Goal: Transaction & Acquisition: Obtain resource

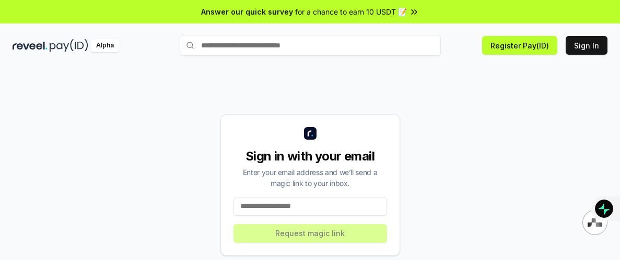
click at [289, 210] on input at bounding box center [309, 206] width 153 height 19
type input "**********"
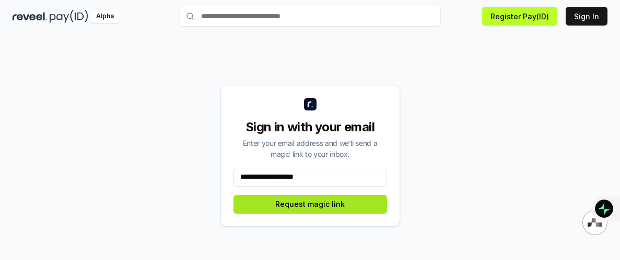
scroll to position [30, 0]
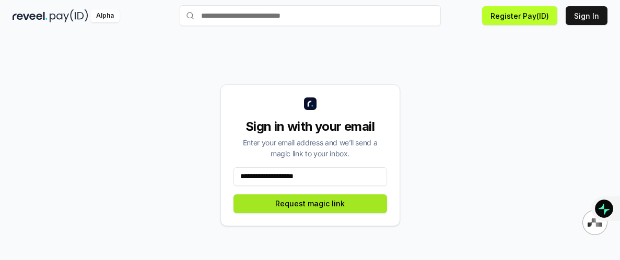
click at [320, 202] on button "Request magic link" at bounding box center [309, 204] width 153 height 19
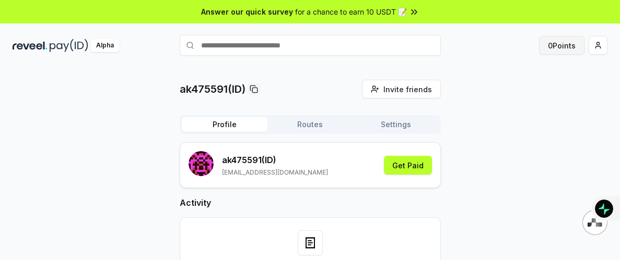
click at [558, 46] on button "0 Points" at bounding box center [561, 45] width 45 height 19
click at [563, 45] on button "0 Points" at bounding box center [561, 45] width 45 height 19
click at [563, 44] on button "0 Points" at bounding box center [561, 45] width 45 height 19
click at [557, 44] on button "0 Points" at bounding box center [561, 45] width 45 height 19
click at [555, 46] on button "0 Points" at bounding box center [561, 45] width 45 height 19
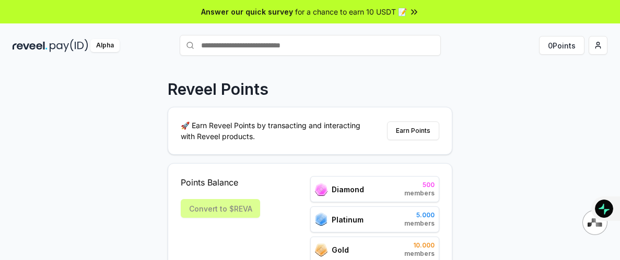
click at [412, 11] on icon at bounding box center [414, 12] width 10 height 10
click at [602, 43] on html "Answer our quick survey for a chance to earn 10 USDT 📝 Alpha 0 Points Reveel Po…" at bounding box center [310, 130] width 620 height 260
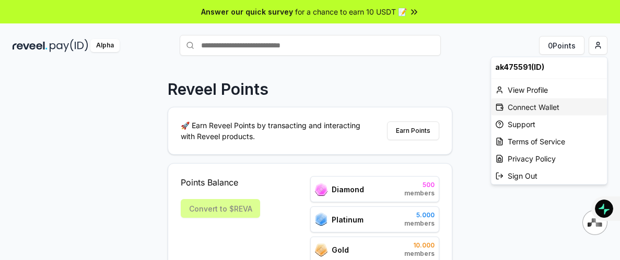
click at [542, 109] on div "Connect Wallet" at bounding box center [549, 107] width 116 height 17
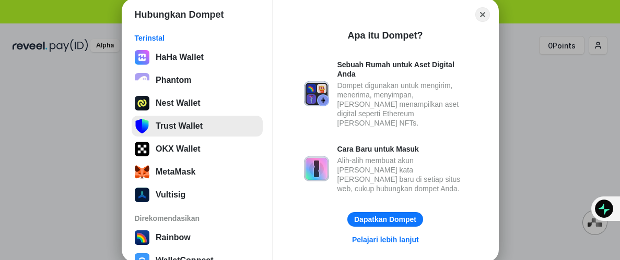
click at [180, 123] on button "Trust Wallet" at bounding box center [197, 126] width 131 height 21
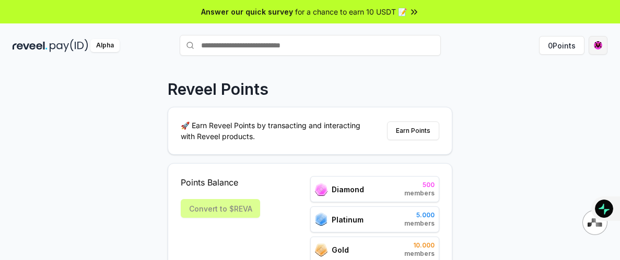
click at [594, 45] on html "Answer our quick survey for a chance to earn 10 USDT 📝 Alpha 0 Points Reveel Po…" at bounding box center [310, 130] width 620 height 260
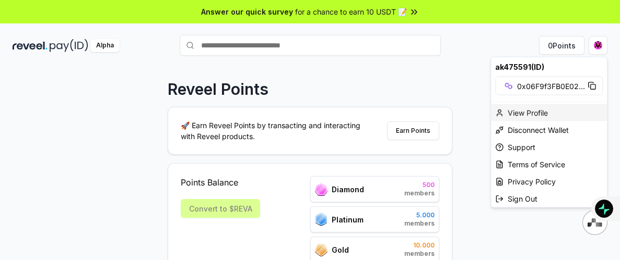
click at [520, 112] on div "View Profile" at bounding box center [549, 112] width 116 height 17
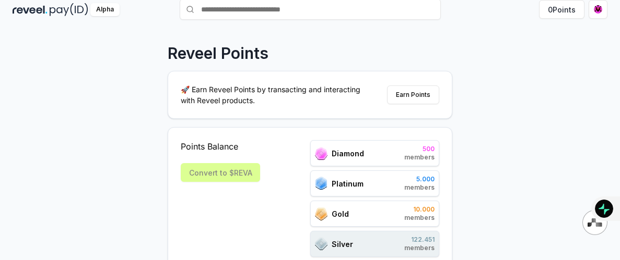
scroll to position [39, 0]
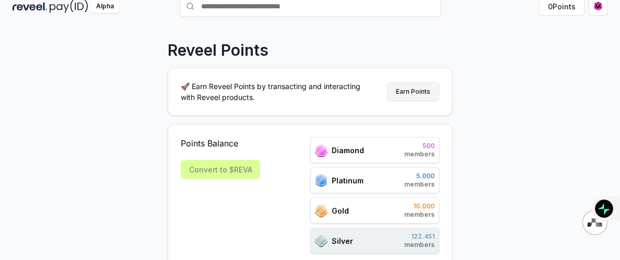
click at [411, 95] on button "Earn Points" at bounding box center [413, 91] width 52 height 19
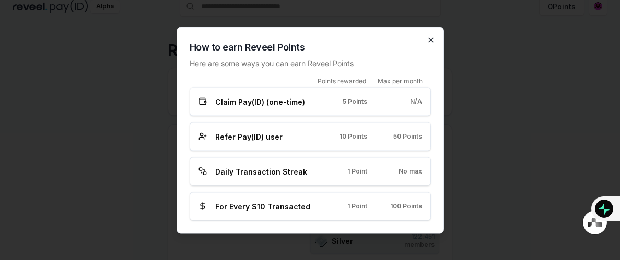
click at [431, 40] on icon "button" at bounding box center [431, 40] width 4 height 4
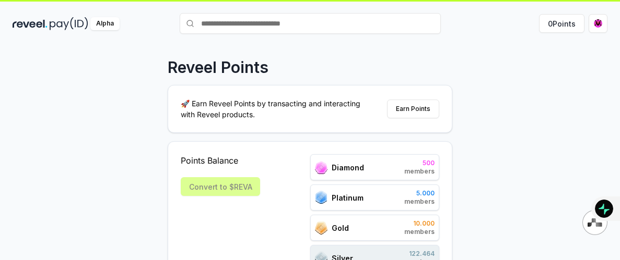
scroll to position [0, 0]
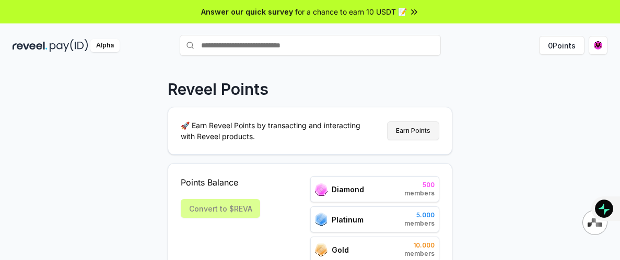
click at [406, 132] on button "Earn Points" at bounding box center [413, 131] width 52 height 19
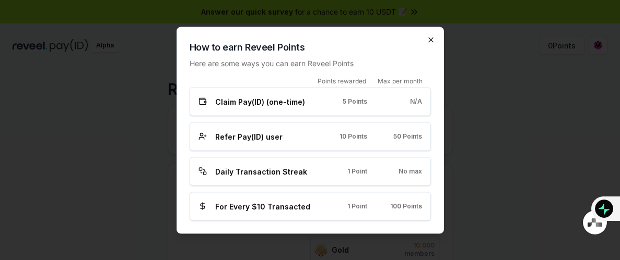
click at [429, 38] on icon "button" at bounding box center [430, 39] width 8 height 8
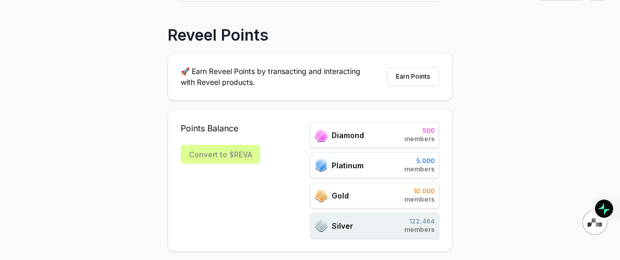
scroll to position [56, 0]
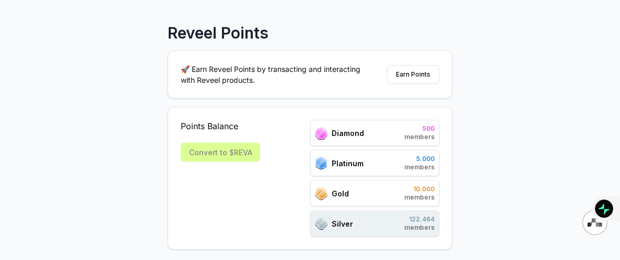
click at [224, 149] on div "Convert to $REVA" at bounding box center [220, 152] width 79 height 19
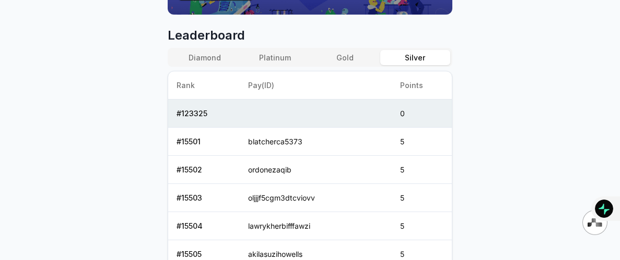
scroll to position [275, 0]
